Goal: Book appointment/travel/reservation

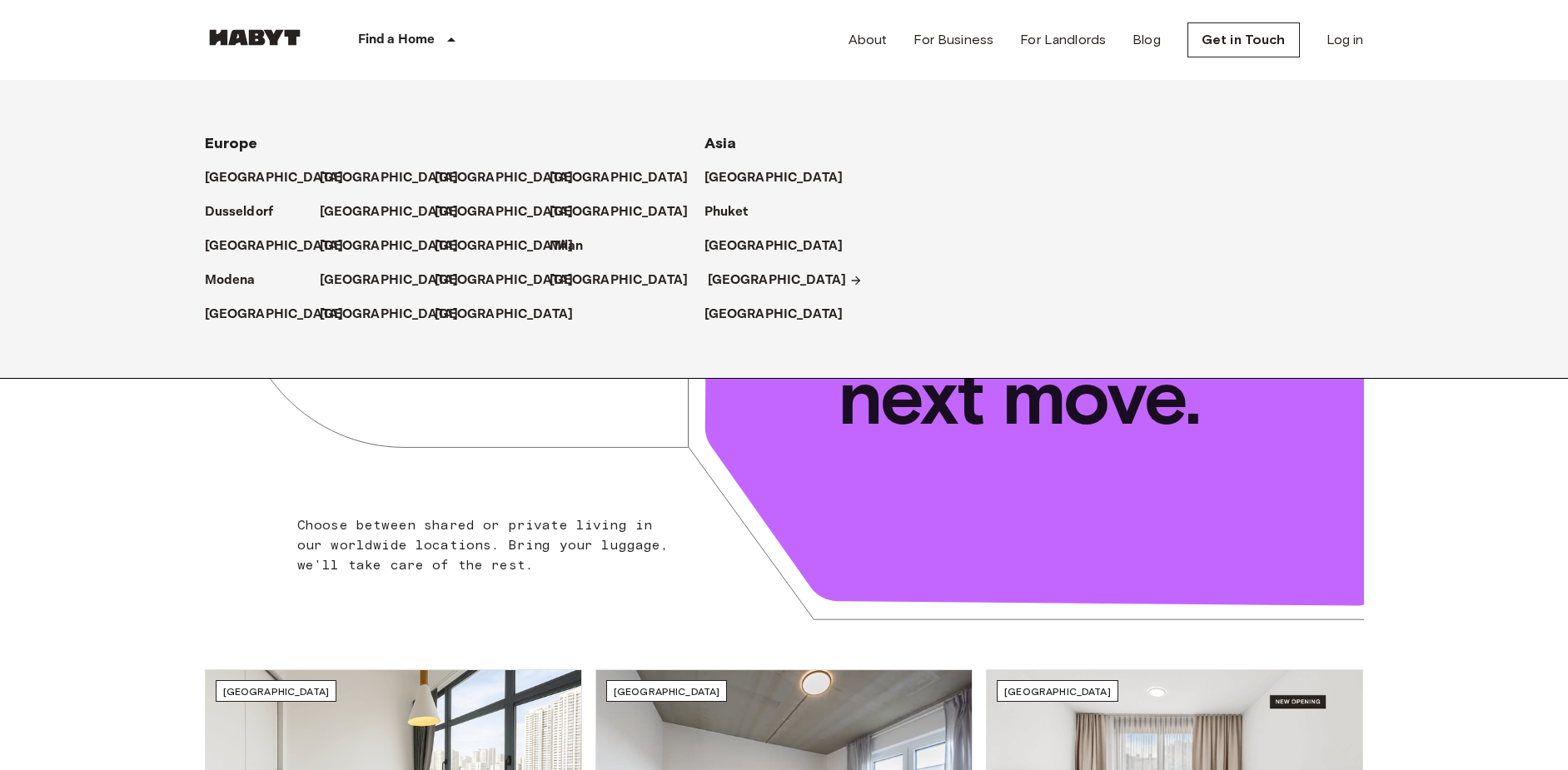
click at [749, 282] on p "[GEOGRAPHIC_DATA]" at bounding box center [777, 280] width 139 height 20
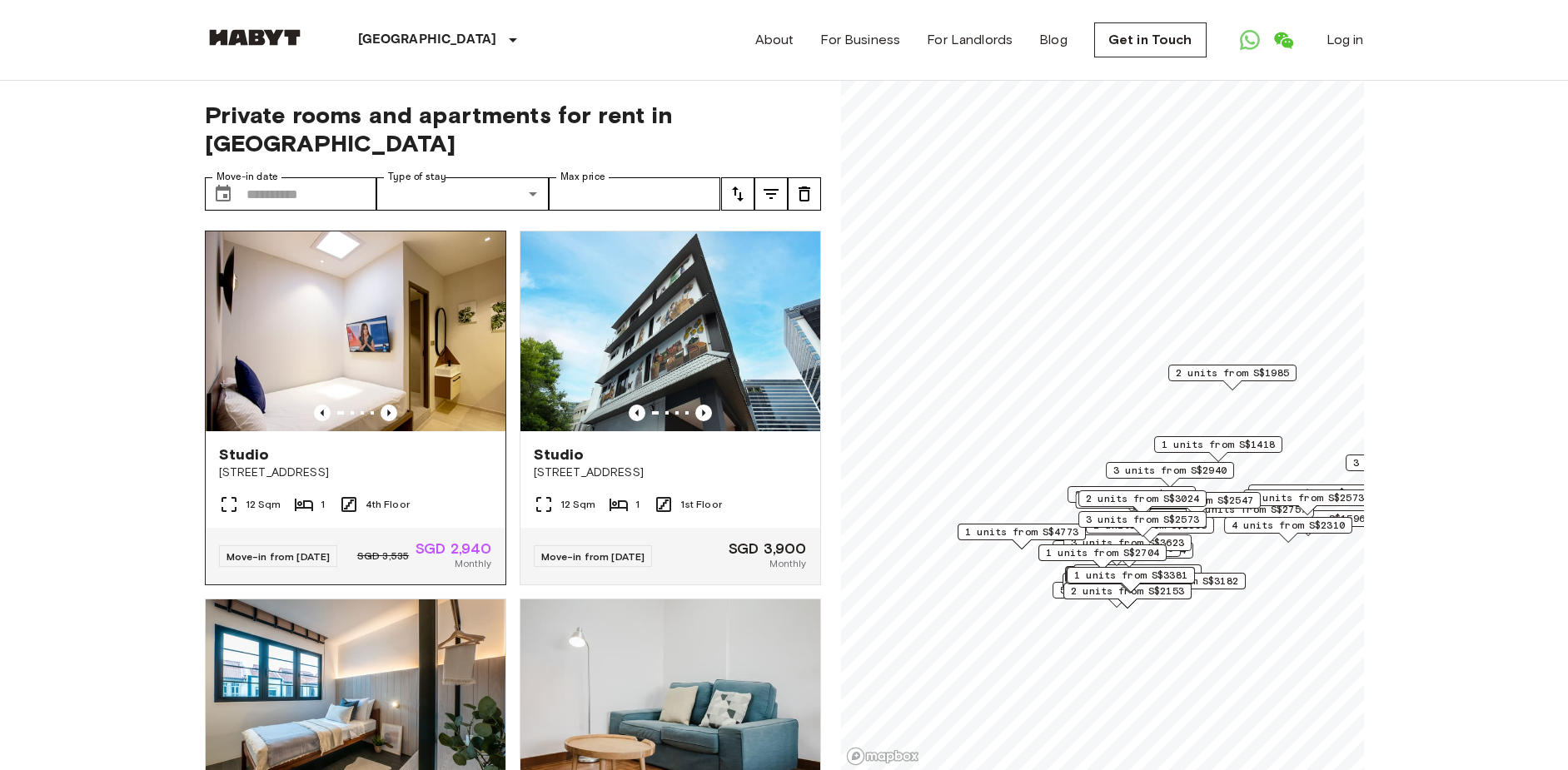
click at [337, 465] on span "[STREET_ADDRESS]" at bounding box center [355, 473] width 273 height 17
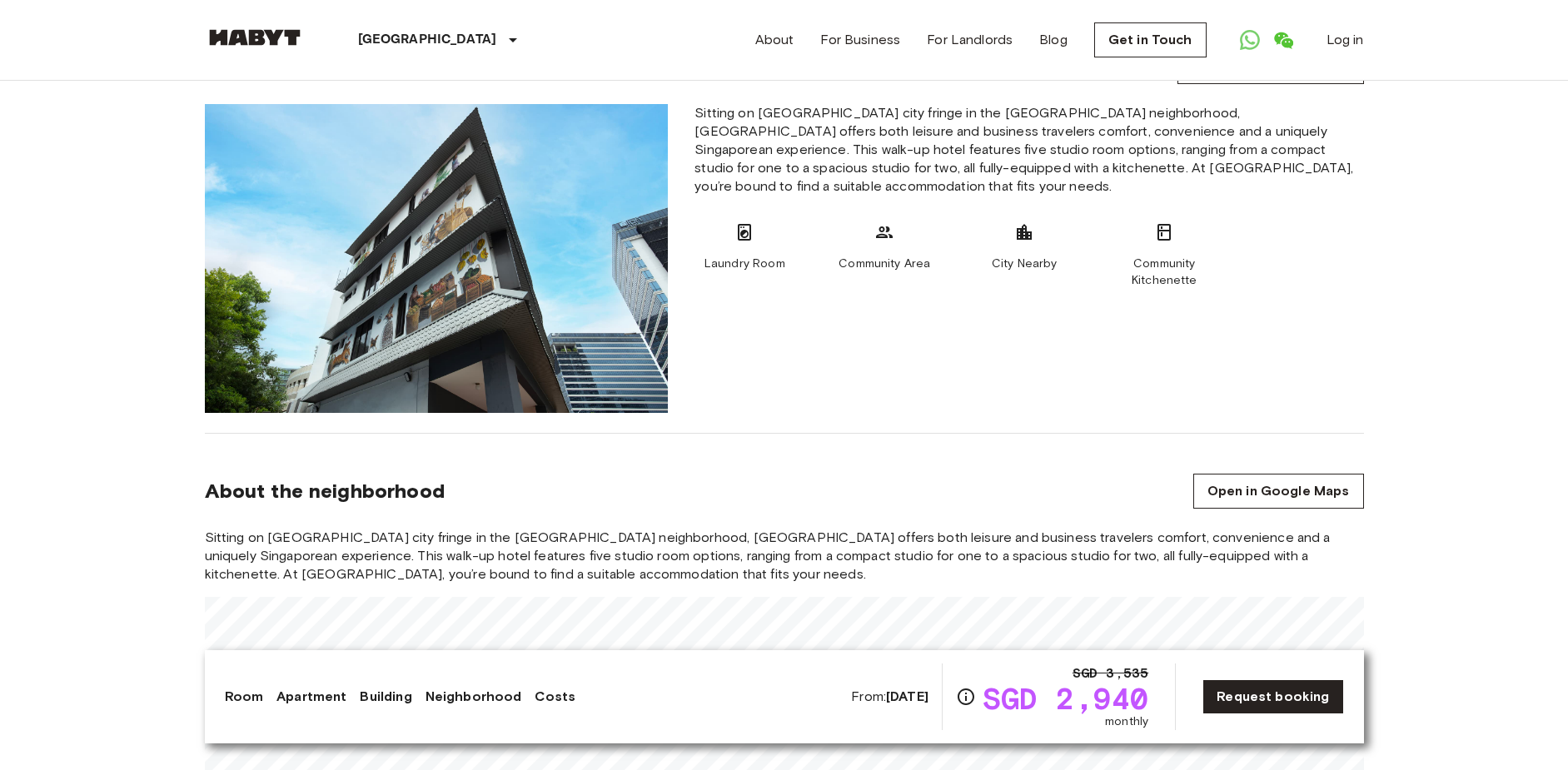
scroll to position [1045, 0]
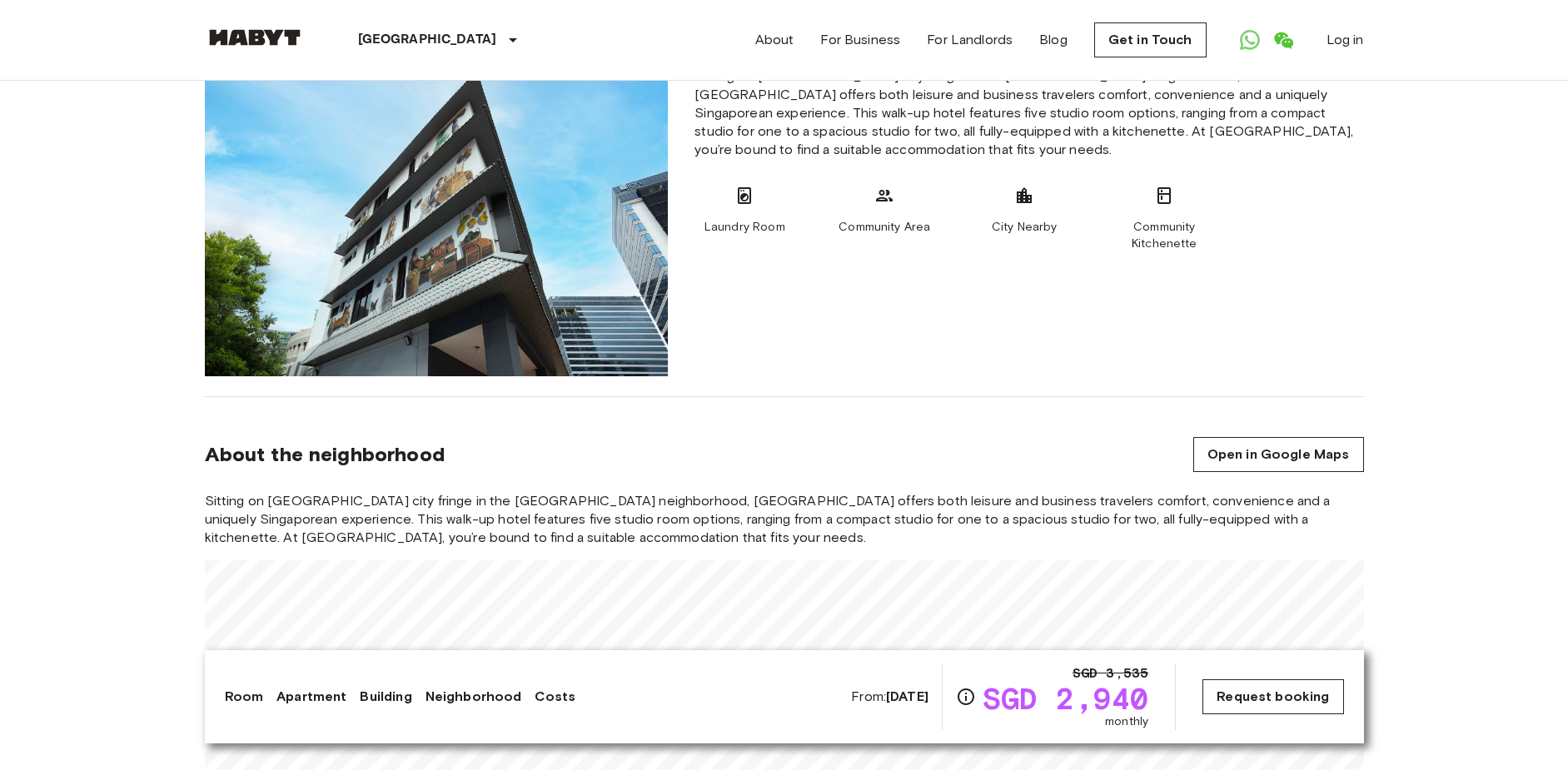
click at [1229, 699] on link "Request booking" at bounding box center [1272, 698] width 141 height 35
